Goal: Transaction & Acquisition: Purchase product/service

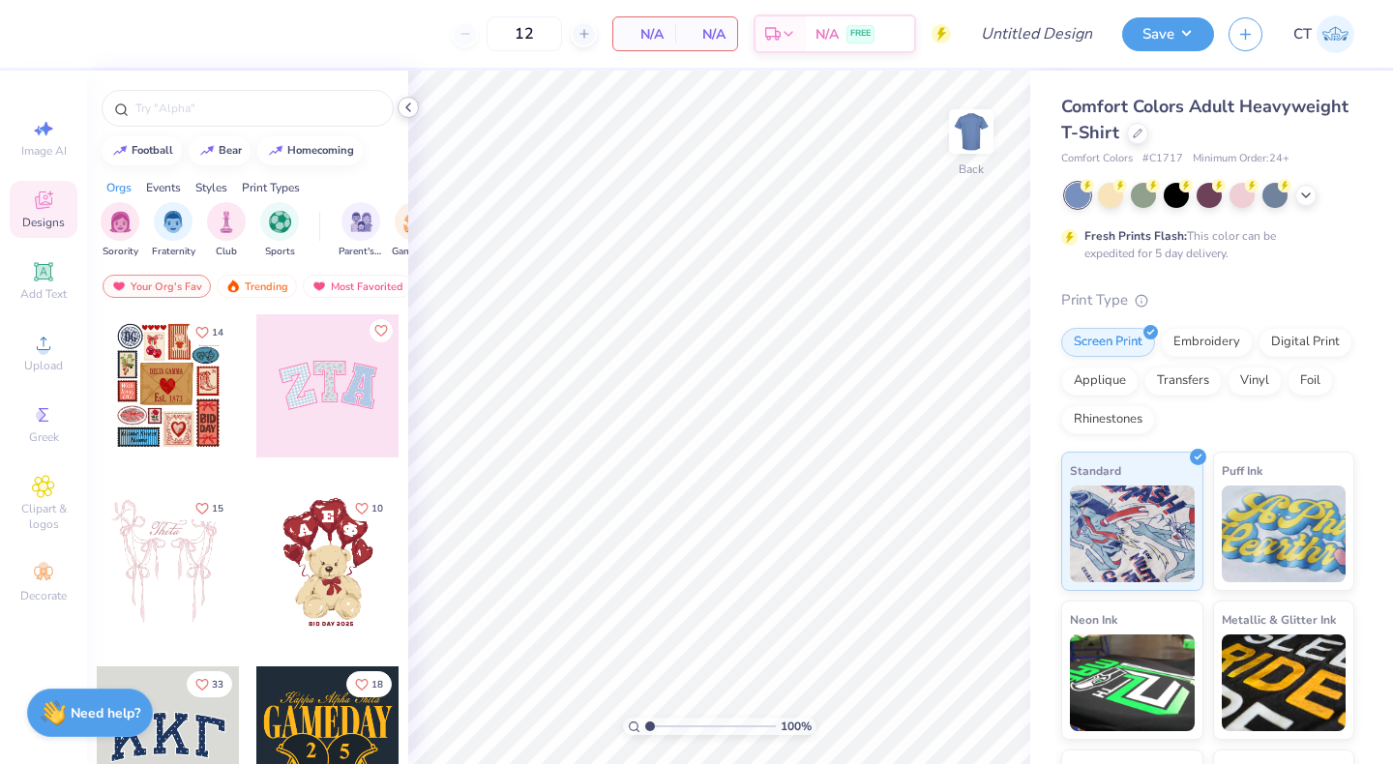
click at [409, 111] on icon at bounding box center [407, 107] width 15 height 15
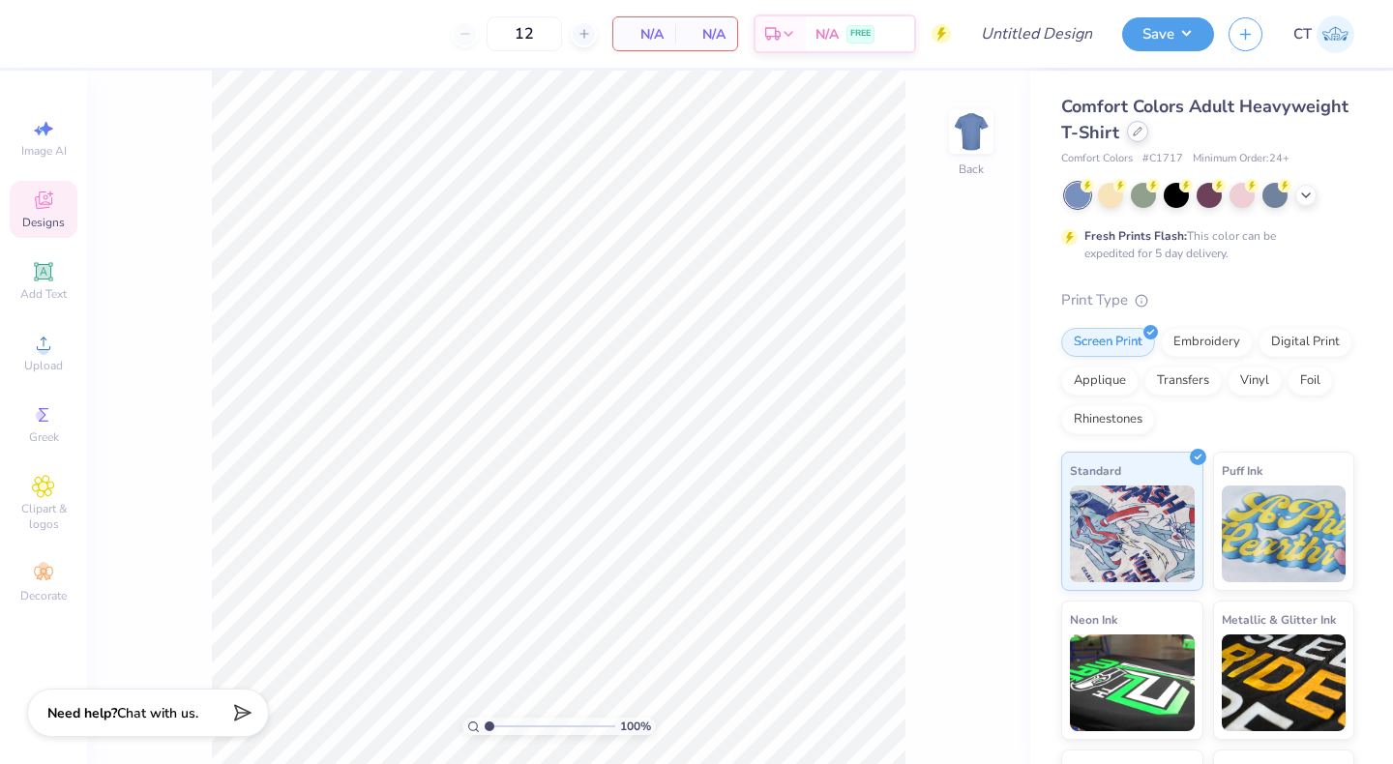
click at [1136, 133] on icon at bounding box center [1138, 132] width 8 height 8
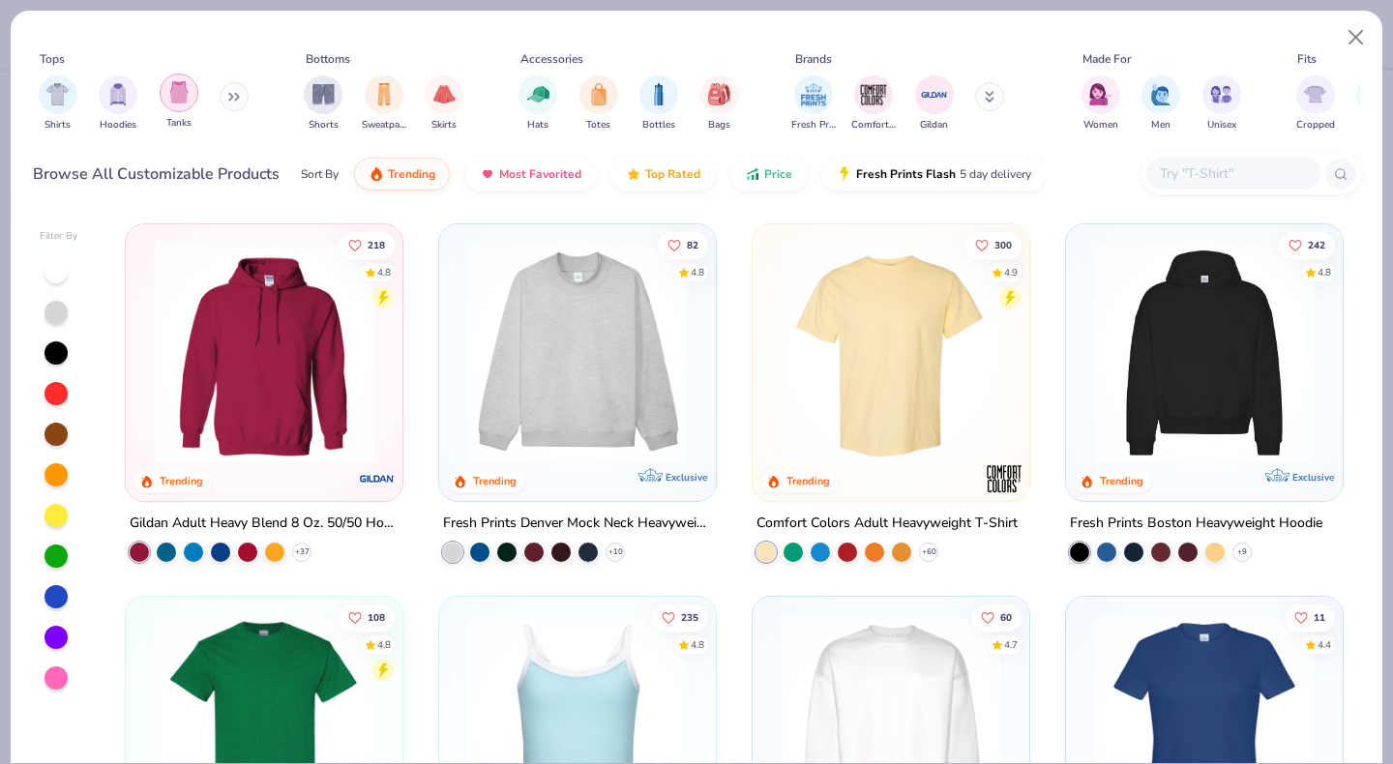
click at [182, 86] on img "filter for Tanks" at bounding box center [178, 92] width 21 height 22
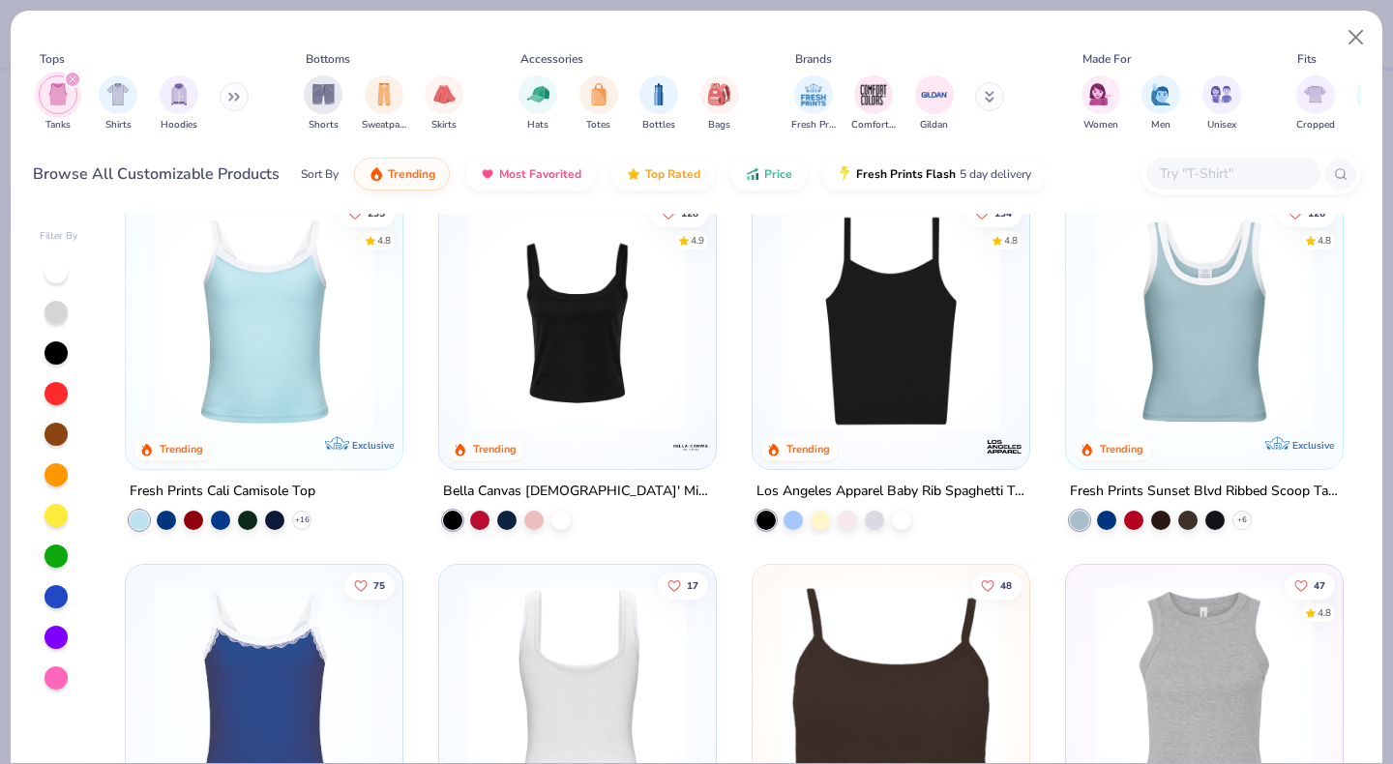
scroll to position [58, 0]
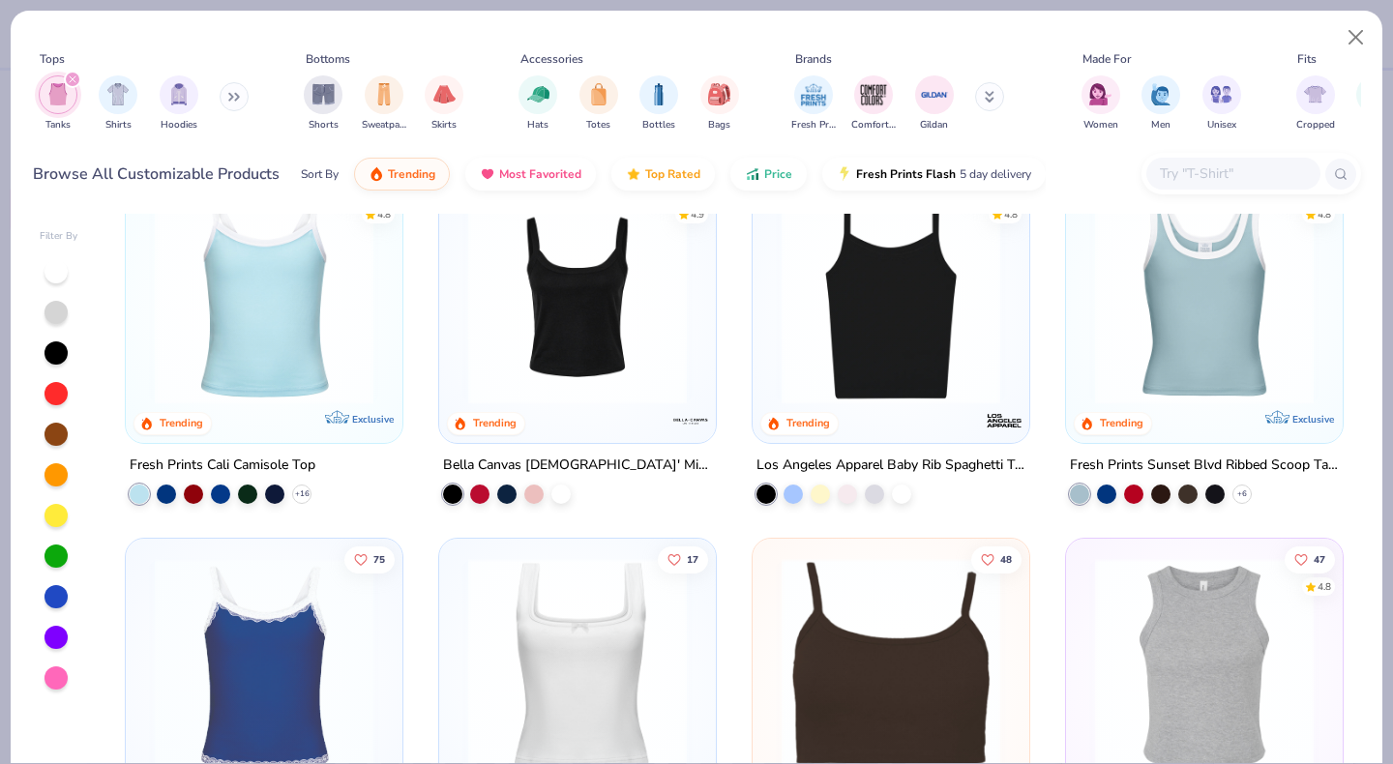
click at [70, 75] on icon "filter for Tanks" at bounding box center [73, 79] width 8 height 8
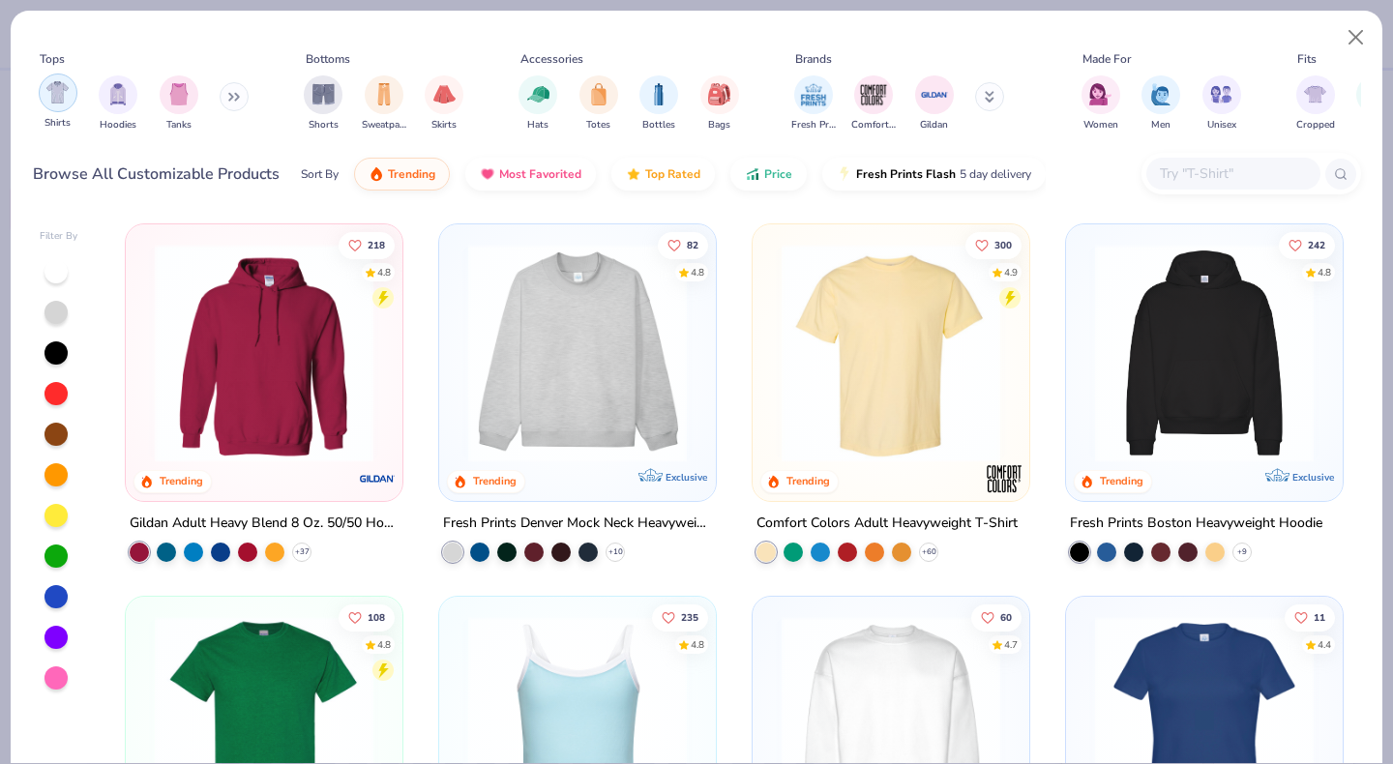
click at [62, 81] on img "filter for Shirts" at bounding box center [57, 92] width 22 height 22
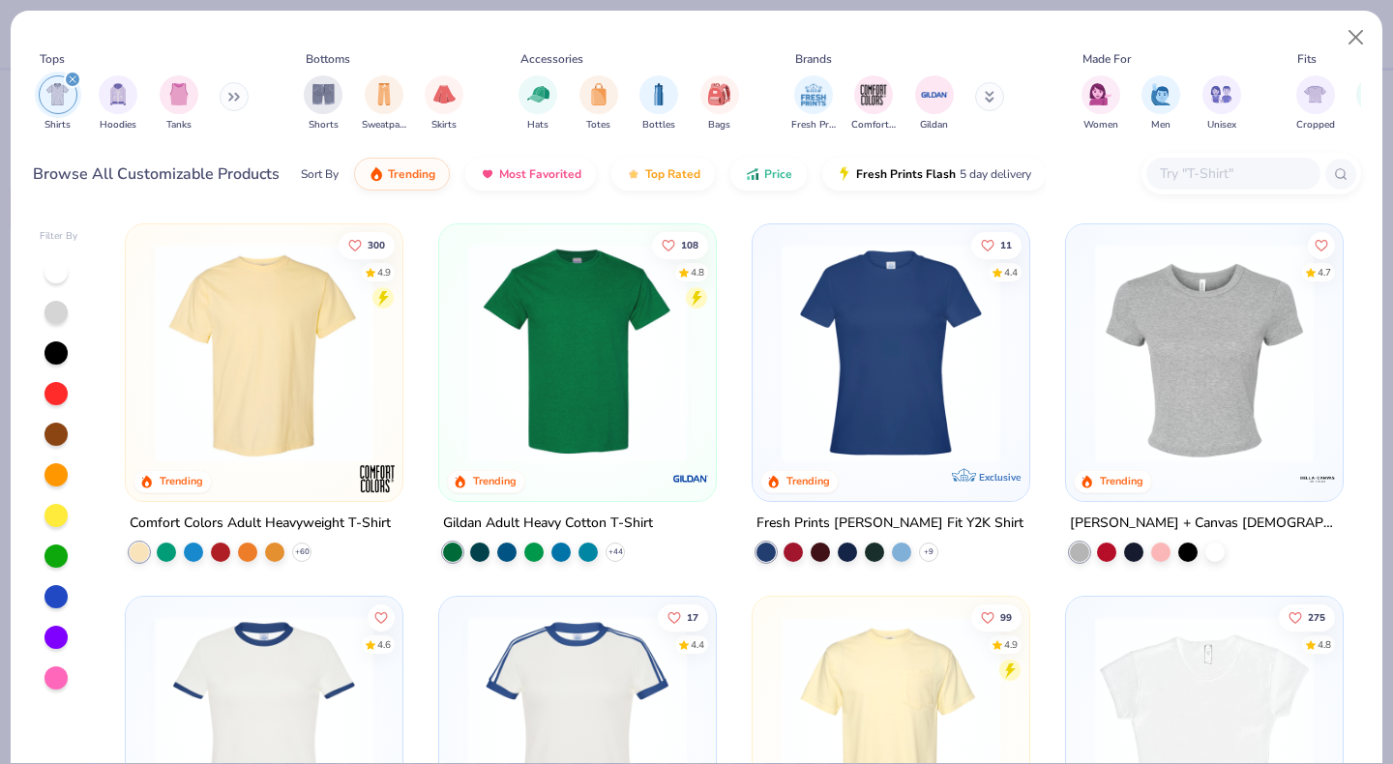
click at [555, 373] on img at bounding box center [578, 353] width 238 height 219
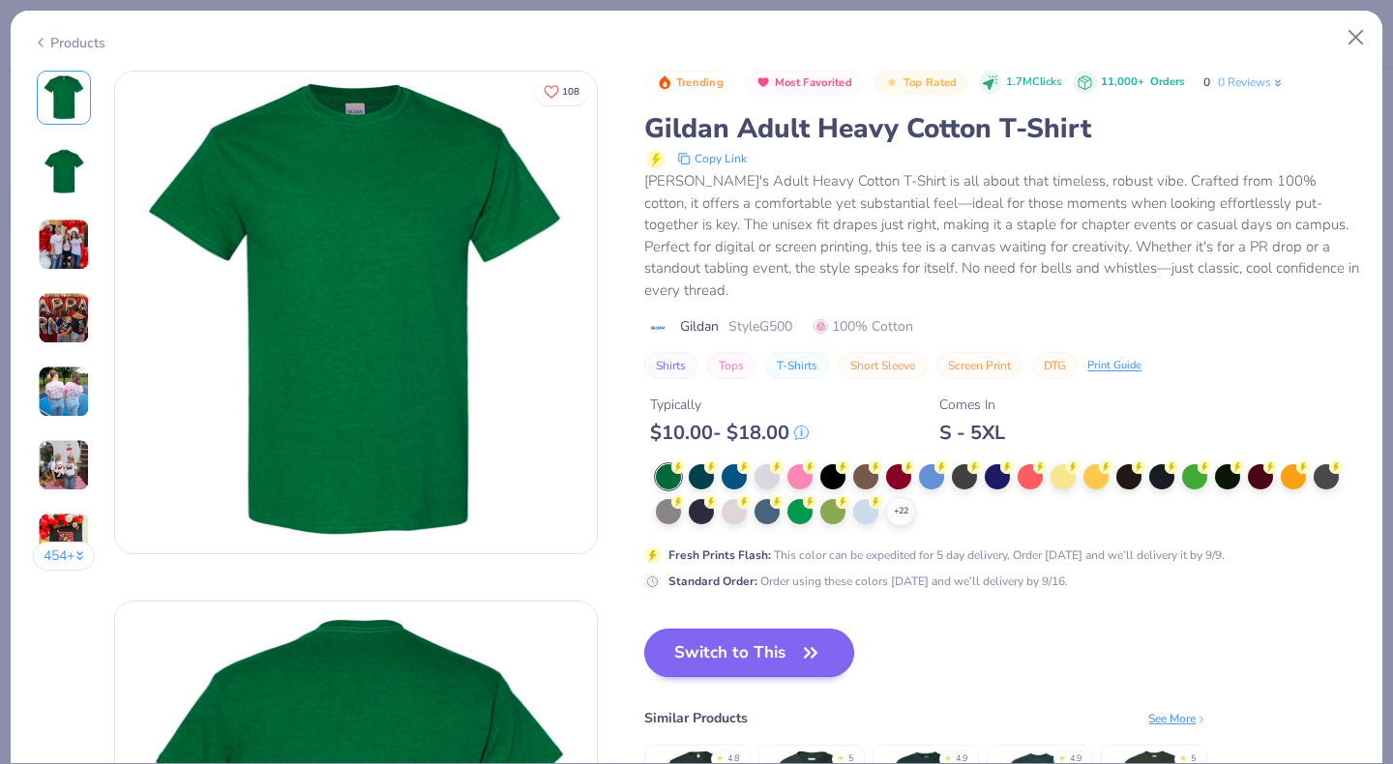
click at [667, 633] on button "Switch to This" at bounding box center [749, 653] width 210 height 48
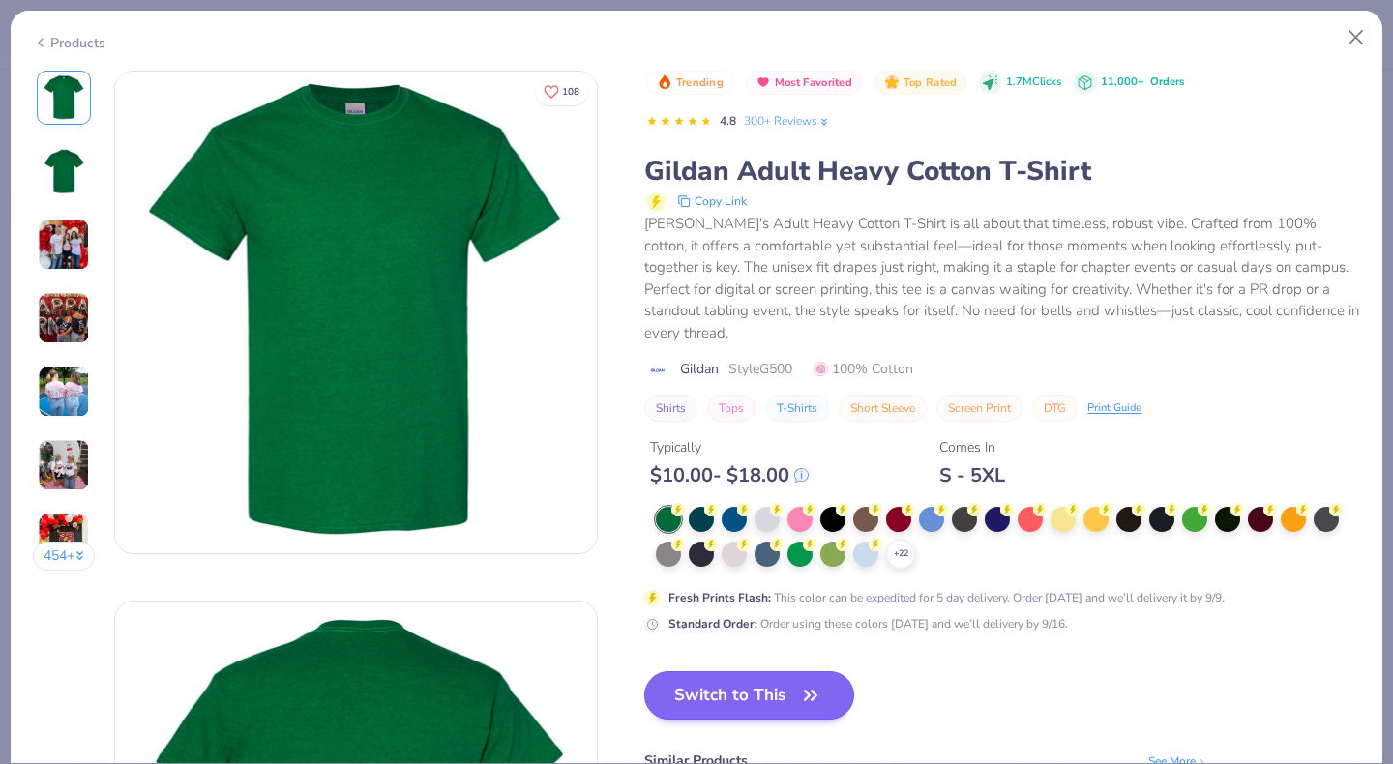
click at [797, 682] on icon "button" at bounding box center [810, 695] width 27 height 27
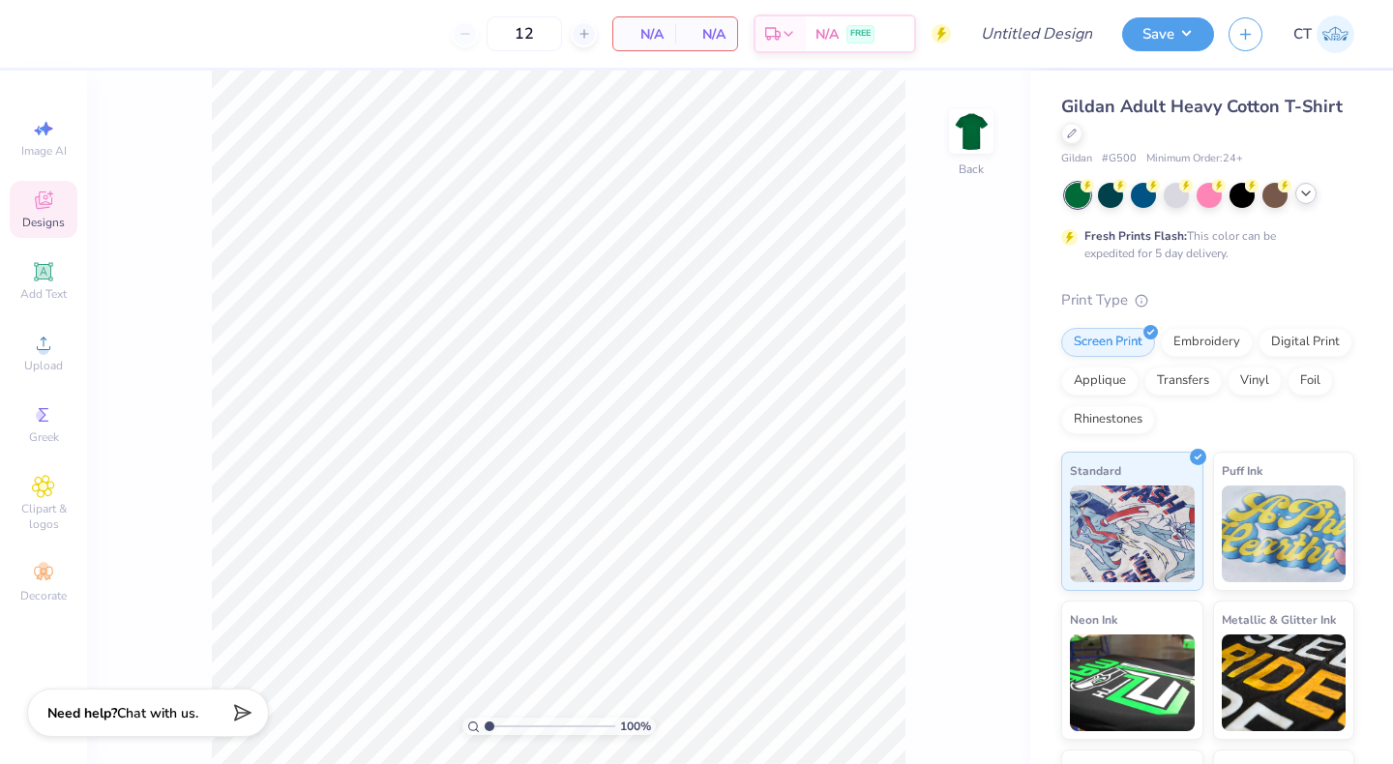
click at [1299, 190] on icon at bounding box center [1305, 193] width 15 height 15
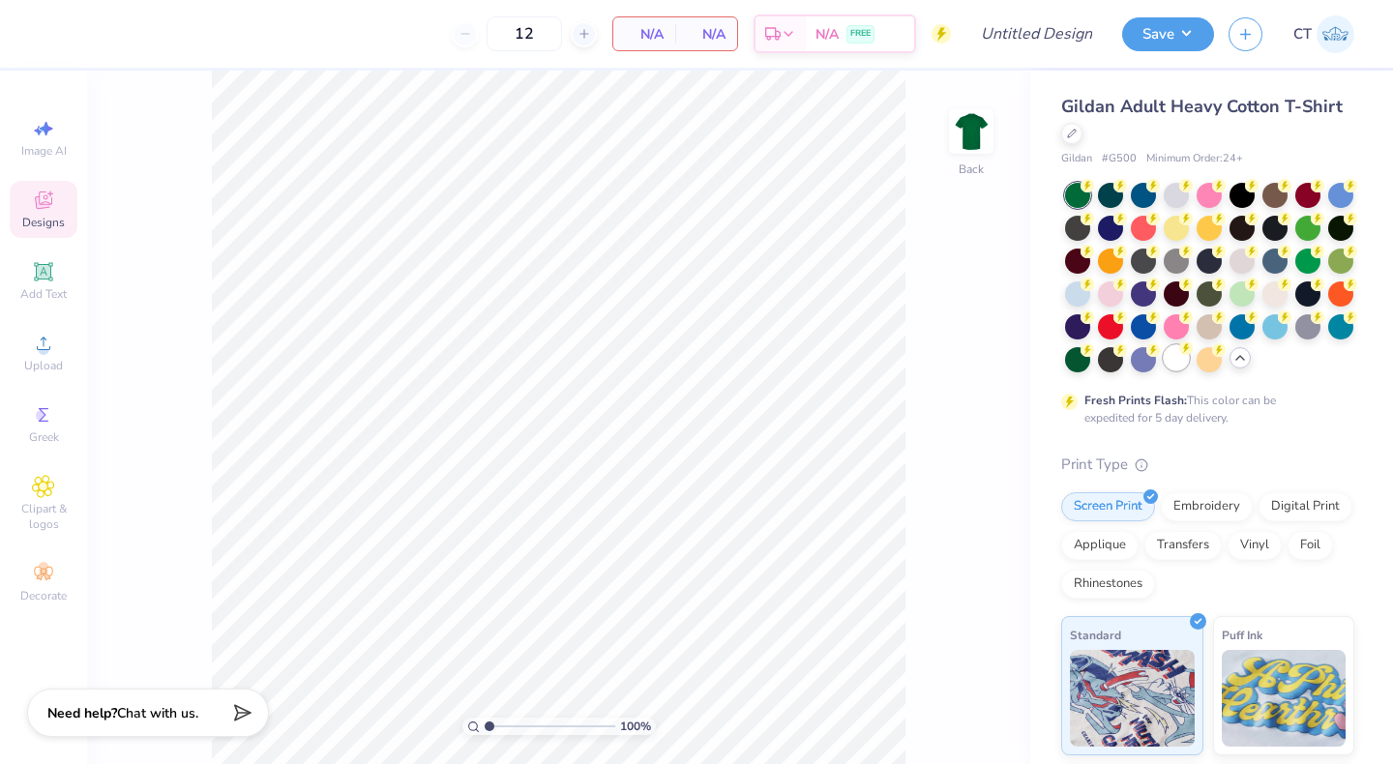
click at [1177, 358] on div at bounding box center [1176, 357] width 25 height 25
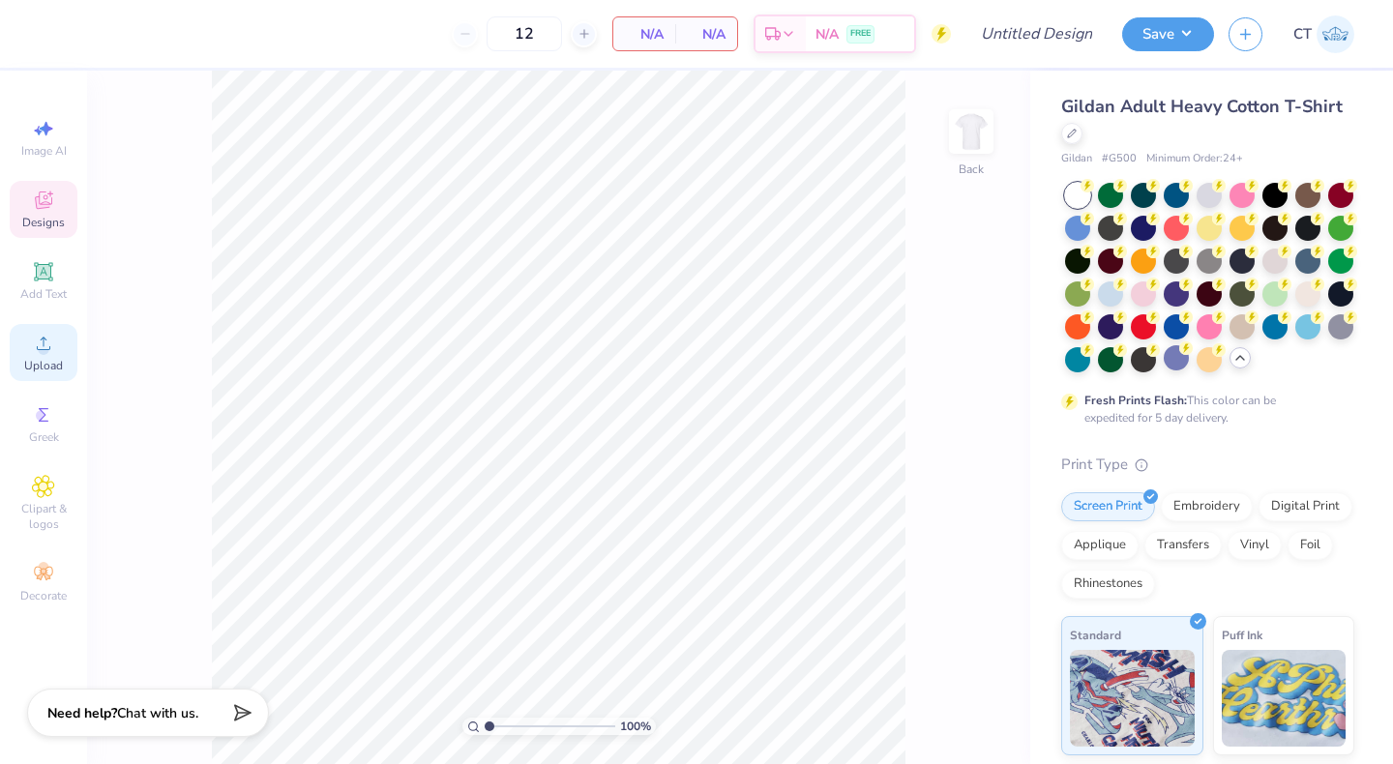
click at [54, 366] on span "Upload" at bounding box center [43, 365] width 39 height 15
click at [65, 345] on div "Upload" at bounding box center [44, 352] width 68 height 57
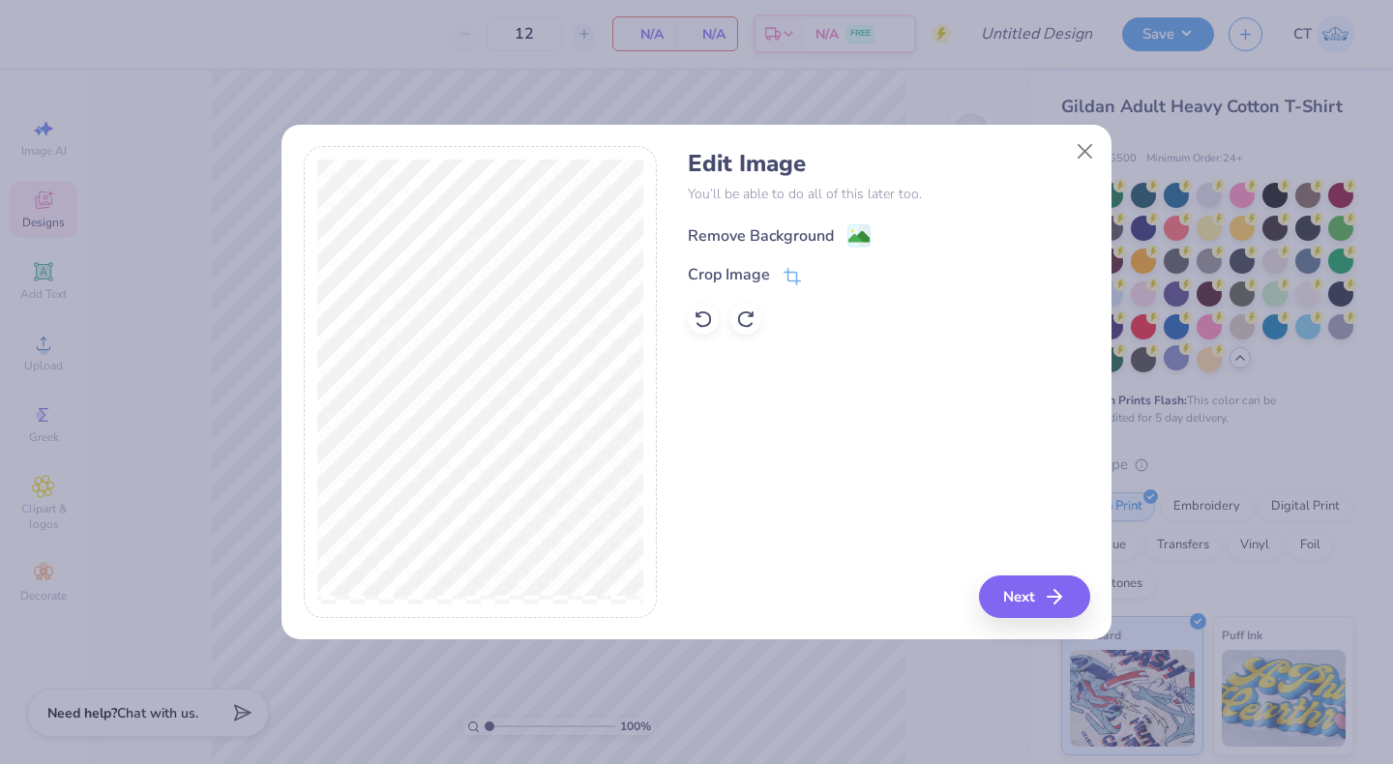
click at [822, 229] on div "Remove Background" at bounding box center [761, 235] width 146 height 23
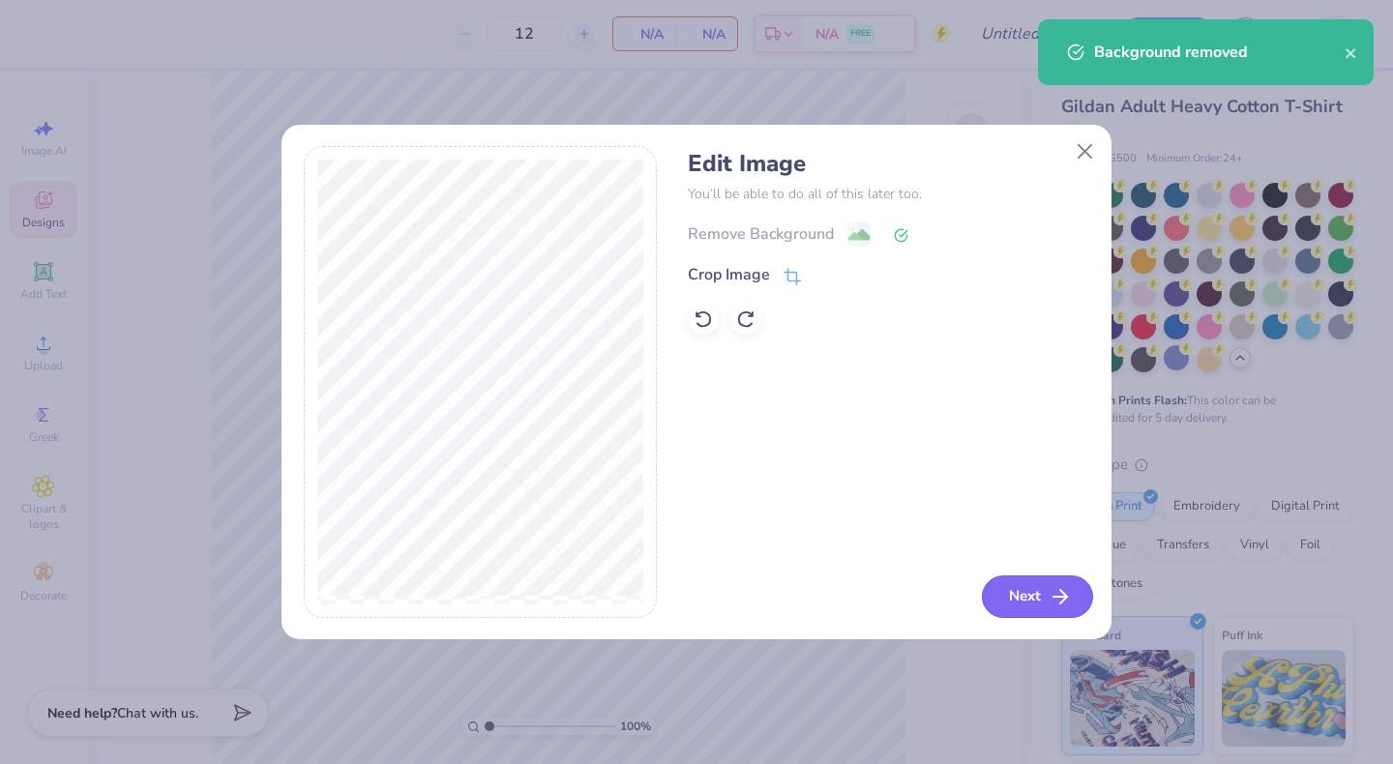
click at [1030, 611] on button "Next" at bounding box center [1037, 597] width 111 height 43
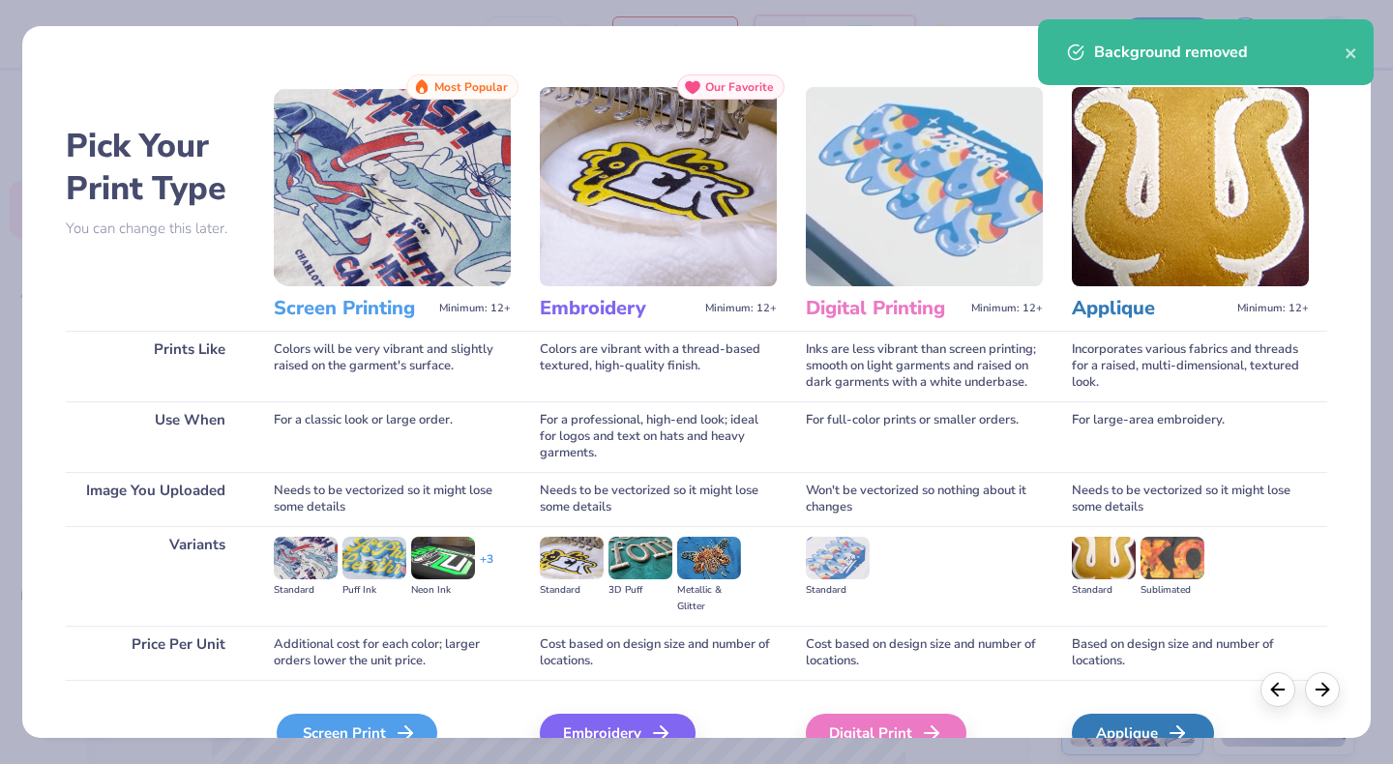
click at [377, 714] on div "Screen Print" at bounding box center [357, 733] width 161 height 39
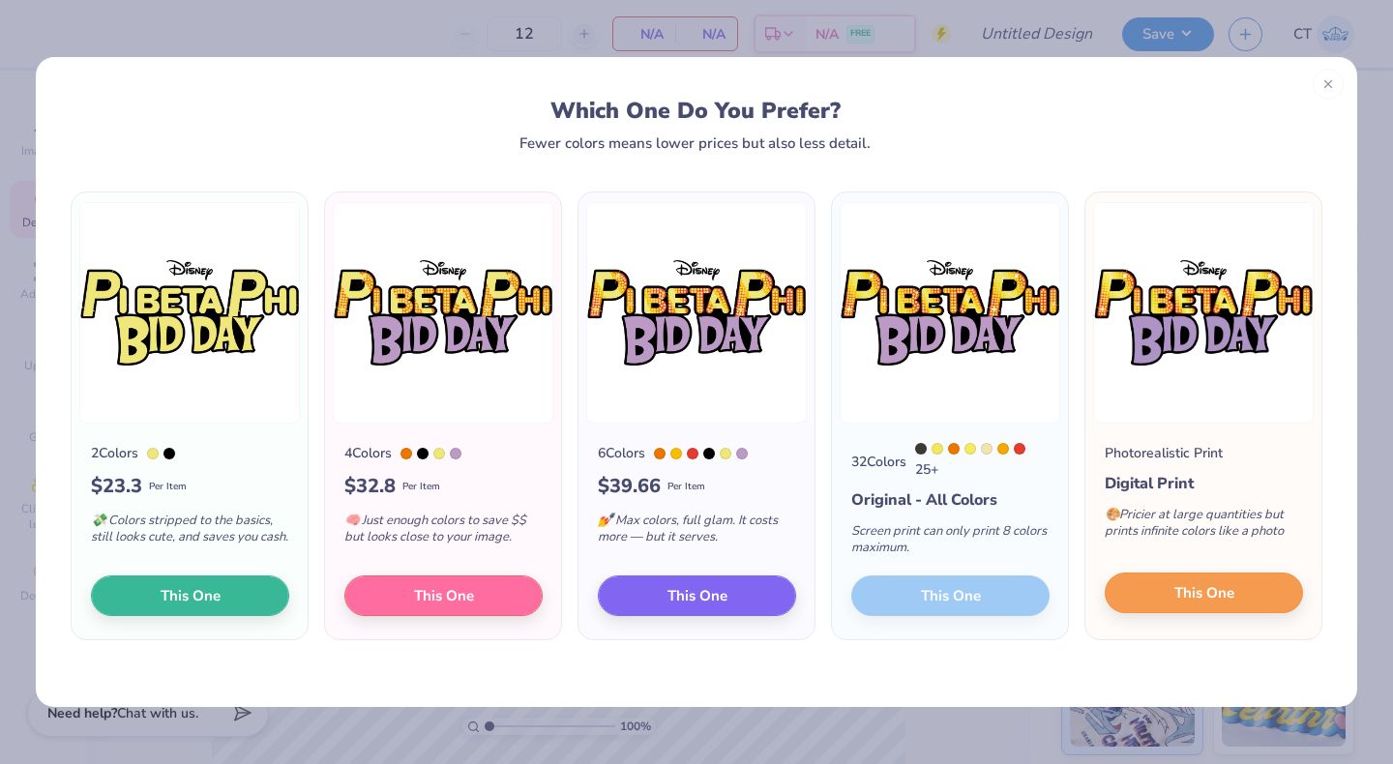
click at [1152, 602] on button "This One" at bounding box center [1204, 593] width 198 height 41
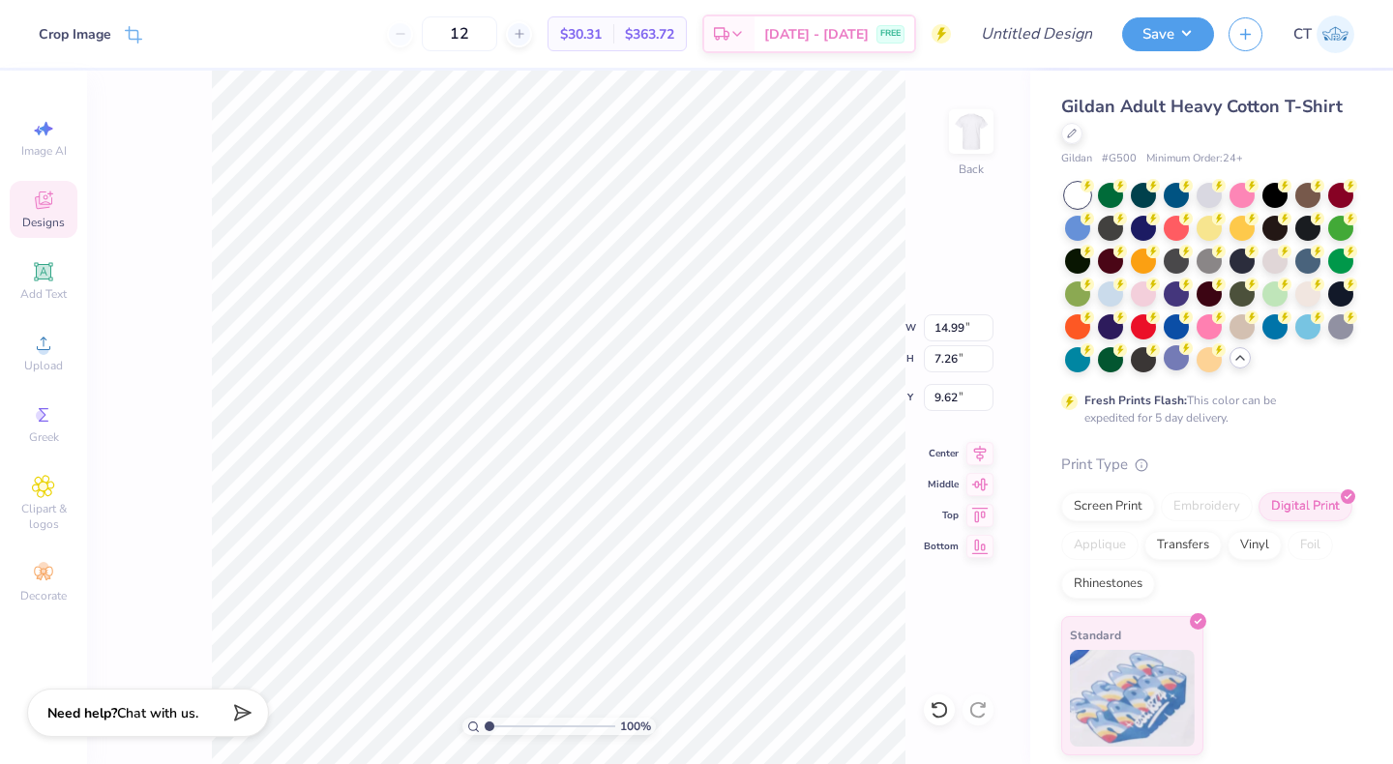
type input "12.03"
type input "5.82"
click at [982, 488] on icon at bounding box center [980, 482] width 16 height 13
type input "3.00"
